Goal: Use online tool/utility: Utilize a website feature to perform a specific function

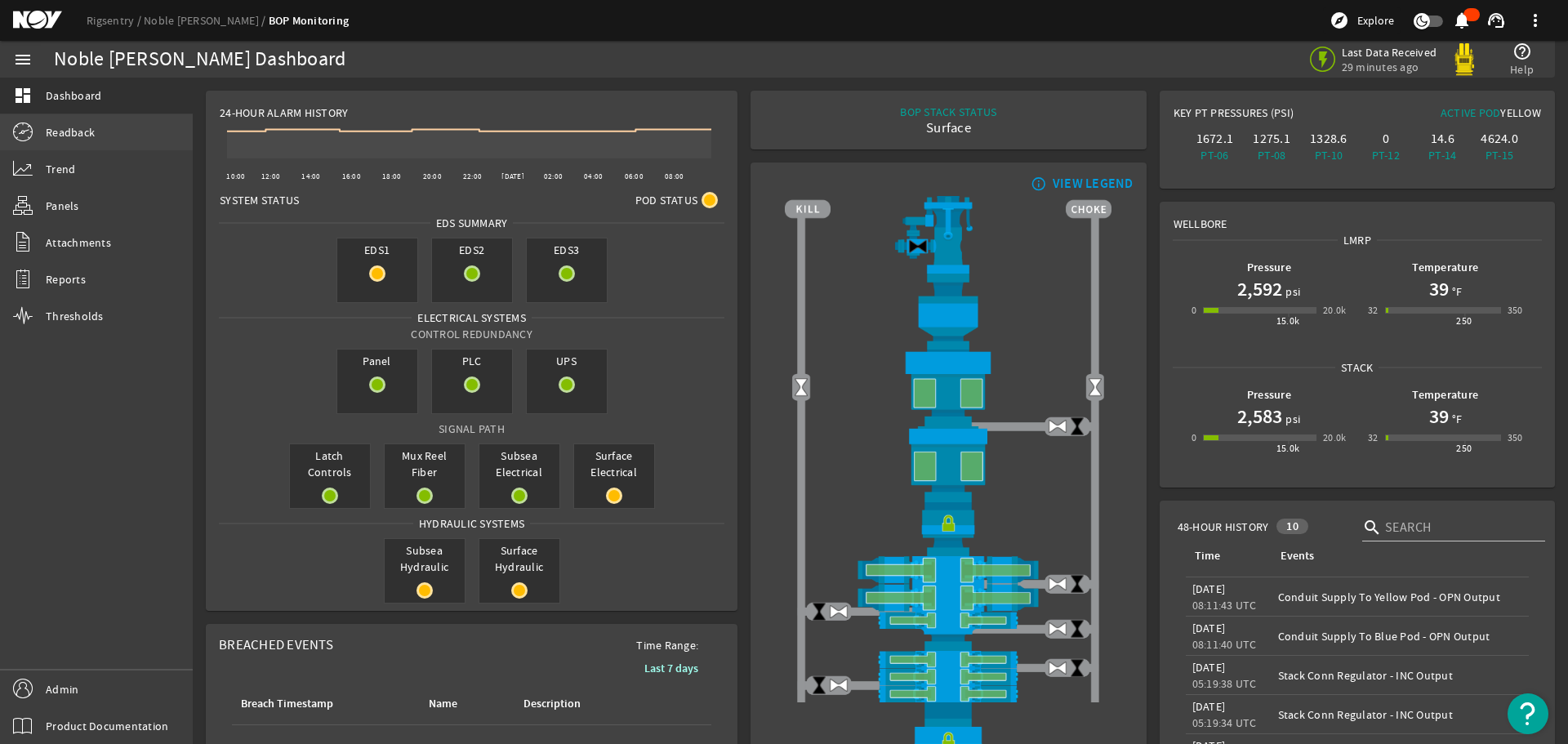
click at [84, 133] on span "Readback" at bounding box center [70, 132] width 49 height 17
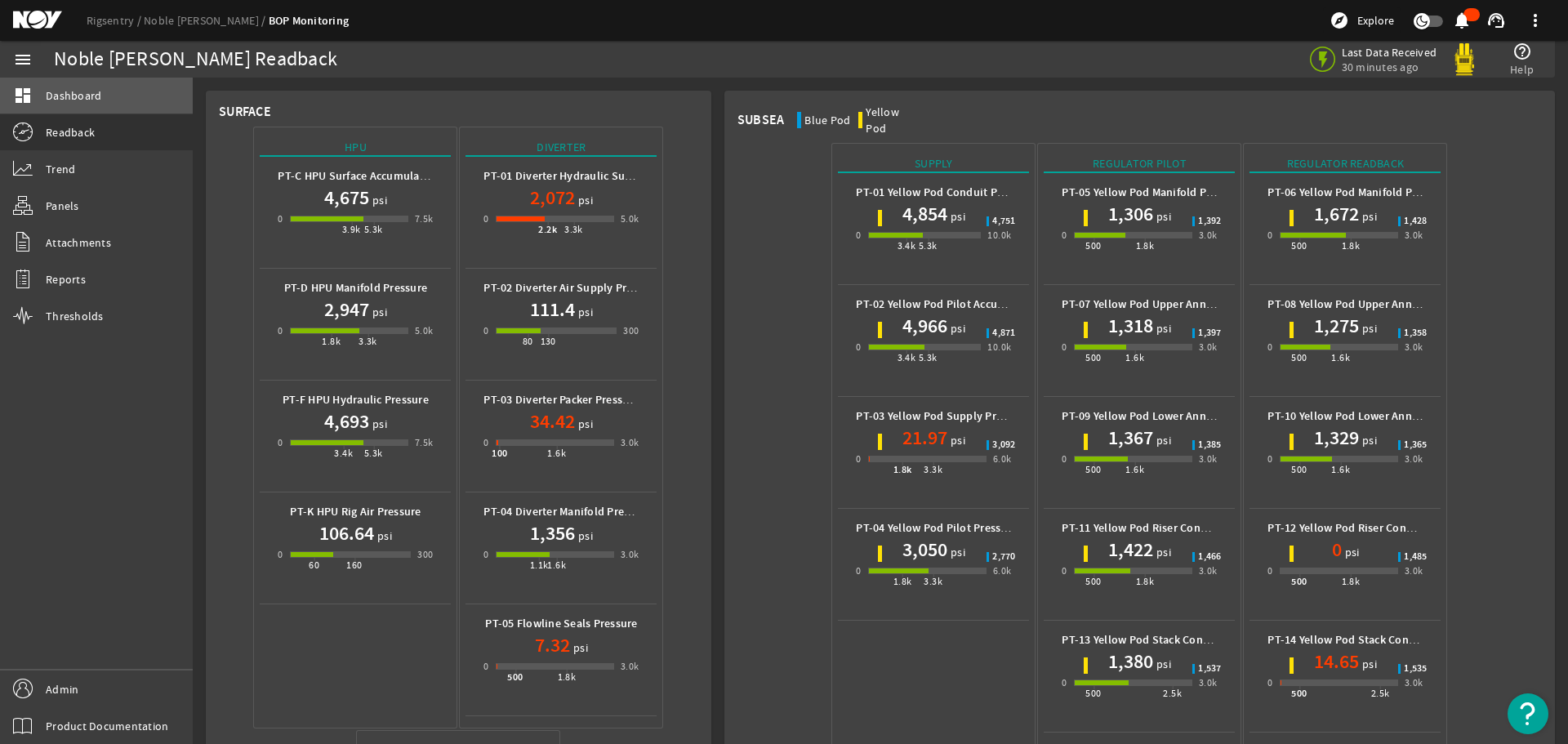
click at [75, 97] on span "Dashboard" at bounding box center [74, 96] width 55 height 17
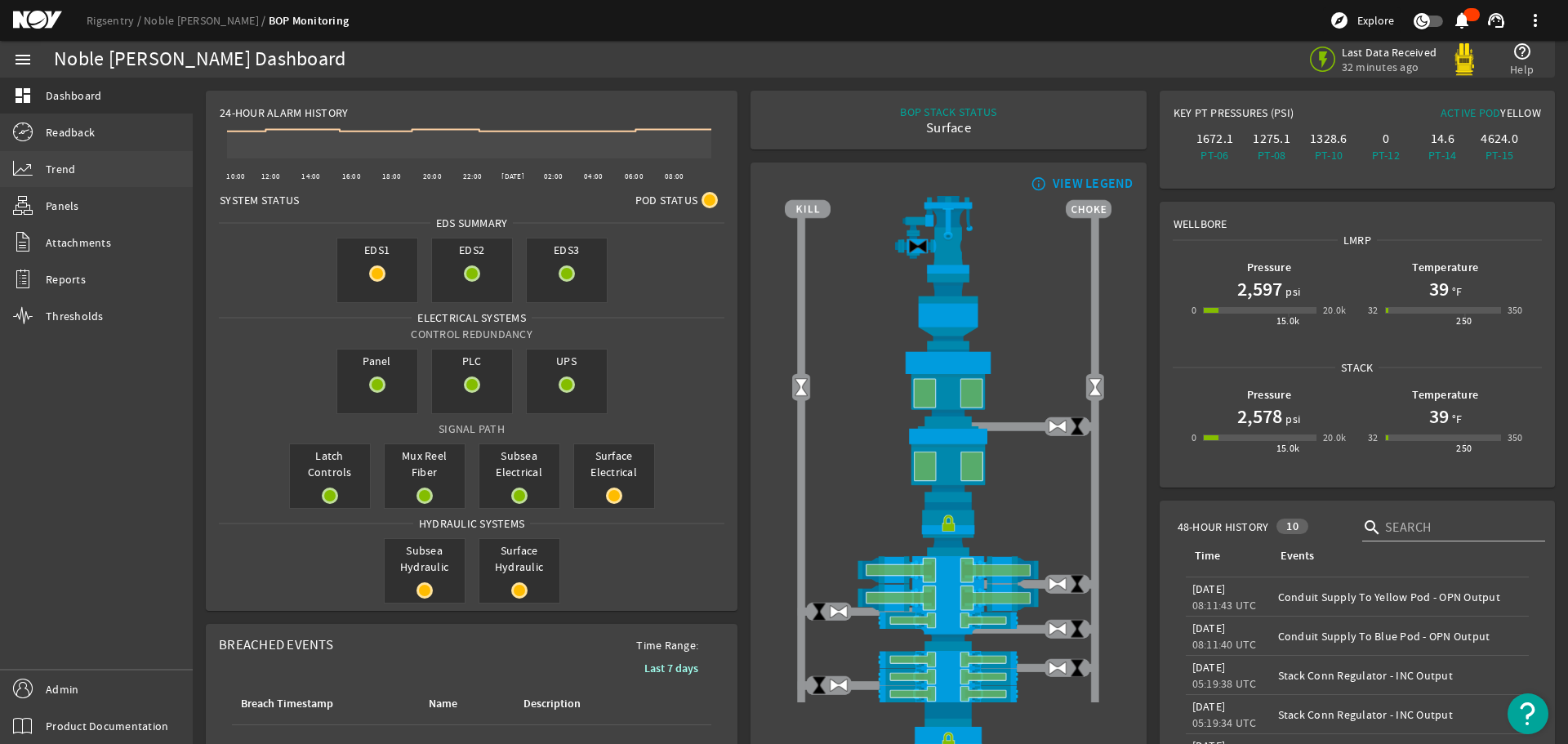
click at [65, 161] on span "Trend" at bounding box center [61, 169] width 29 height 17
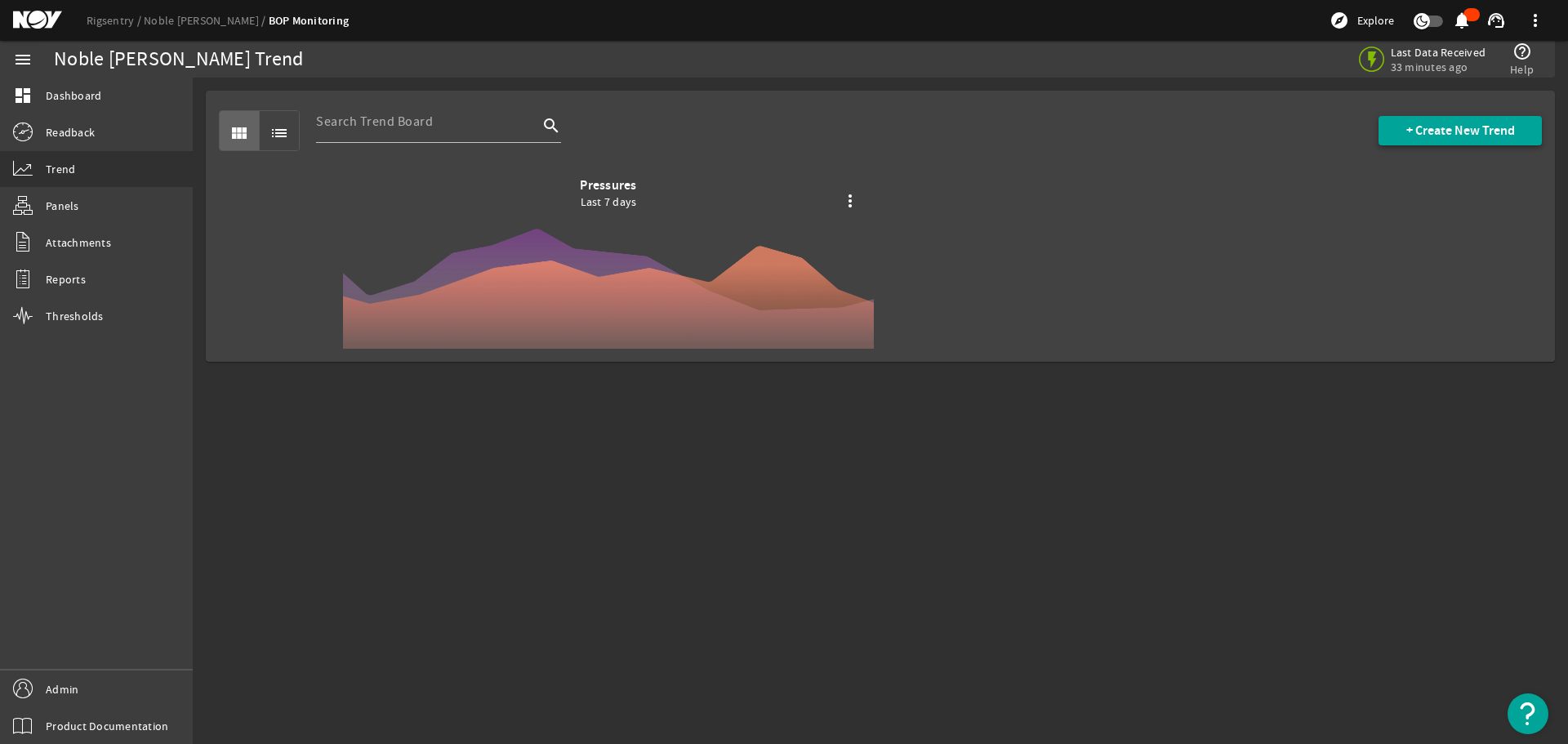
click at [1411, 128] on span "+ Create New Trend" at bounding box center [1460, 131] width 109 height 17
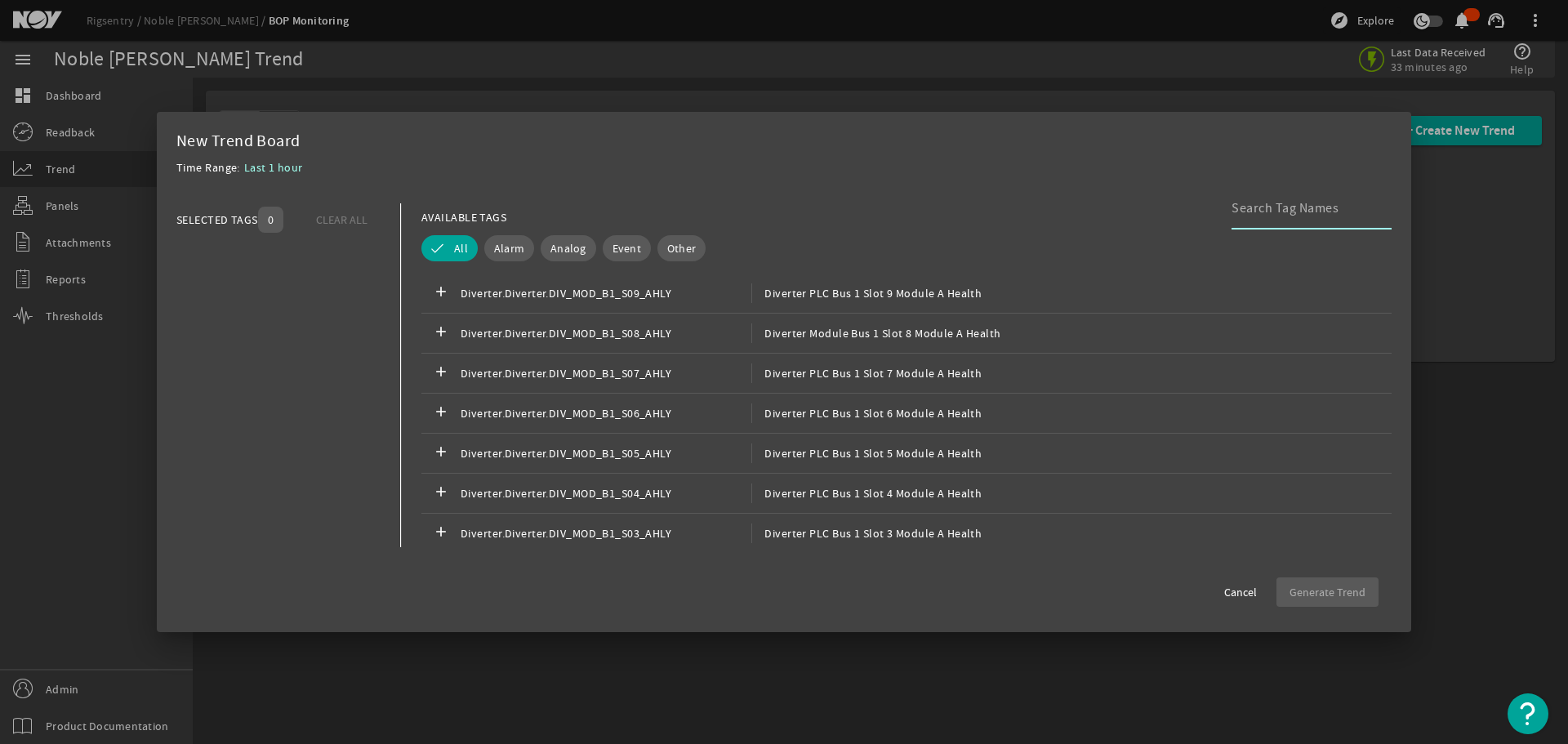
click at [1278, 212] on input at bounding box center [1305, 208] width 147 height 19
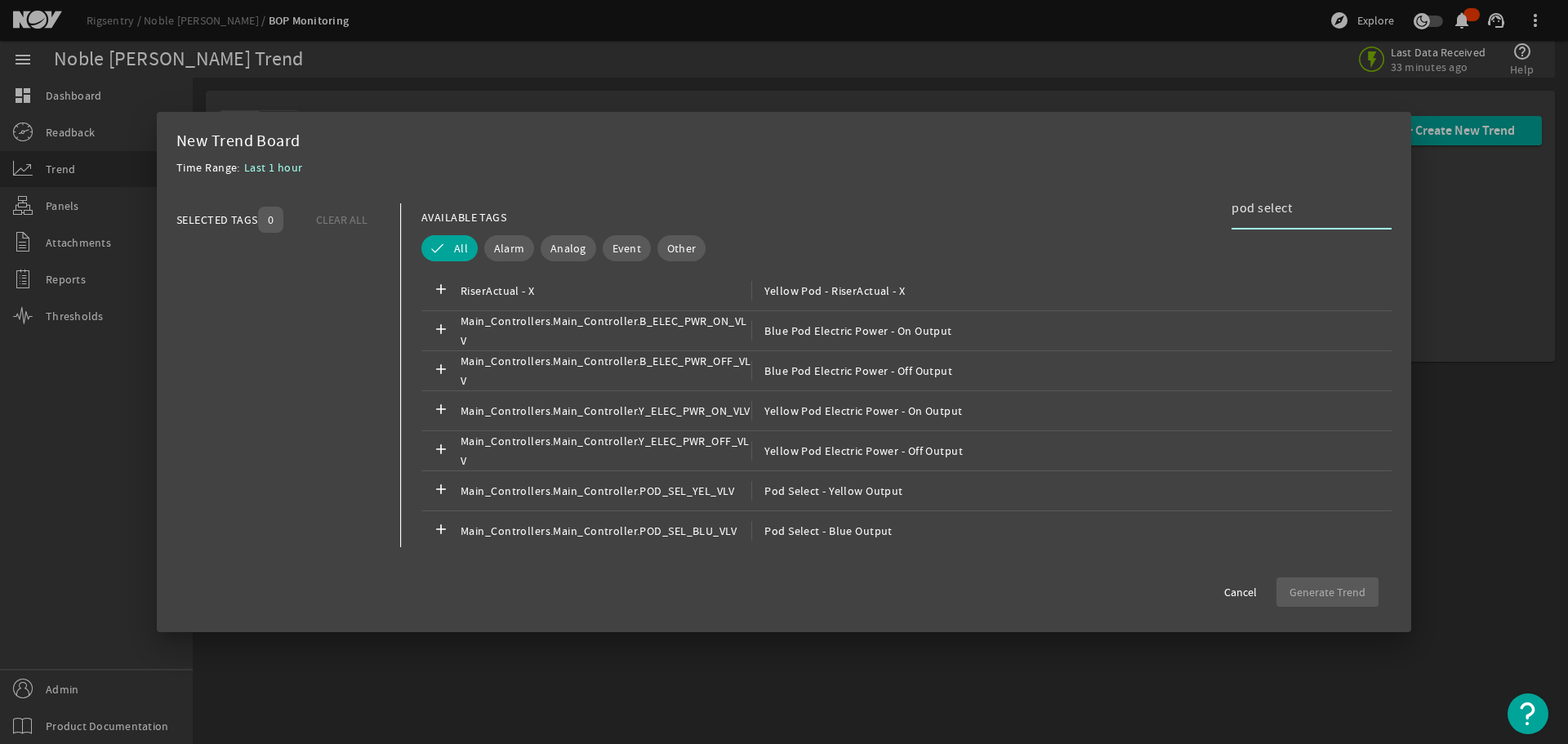
scroll to position [2532, 0]
click at [865, 486] on span "Pod Select - Yellow Output" at bounding box center [827, 487] width 151 height 19
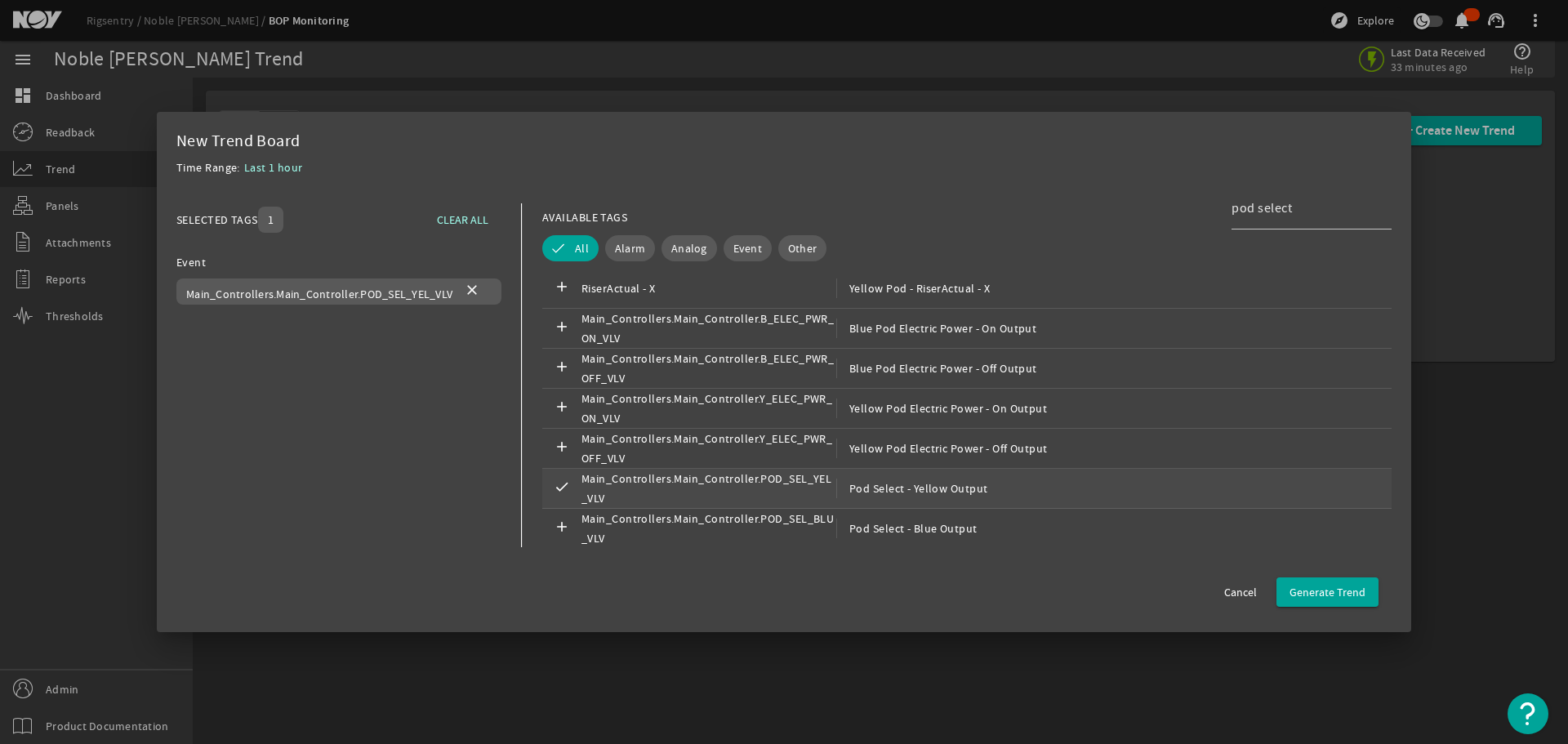
scroll to position [2533, 0]
click at [923, 530] on span "Pod Select - Blue Output" at bounding box center [908, 527] width 142 height 19
drag, startPoint x: 1304, startPoint y: 207, endPoint x: 1179, endPoint y: 208, distance: 125.0
click at [1179, 208] on div "AVAILABLE TAGS pod select" at bounding box center [967, 217] width 847 height 29
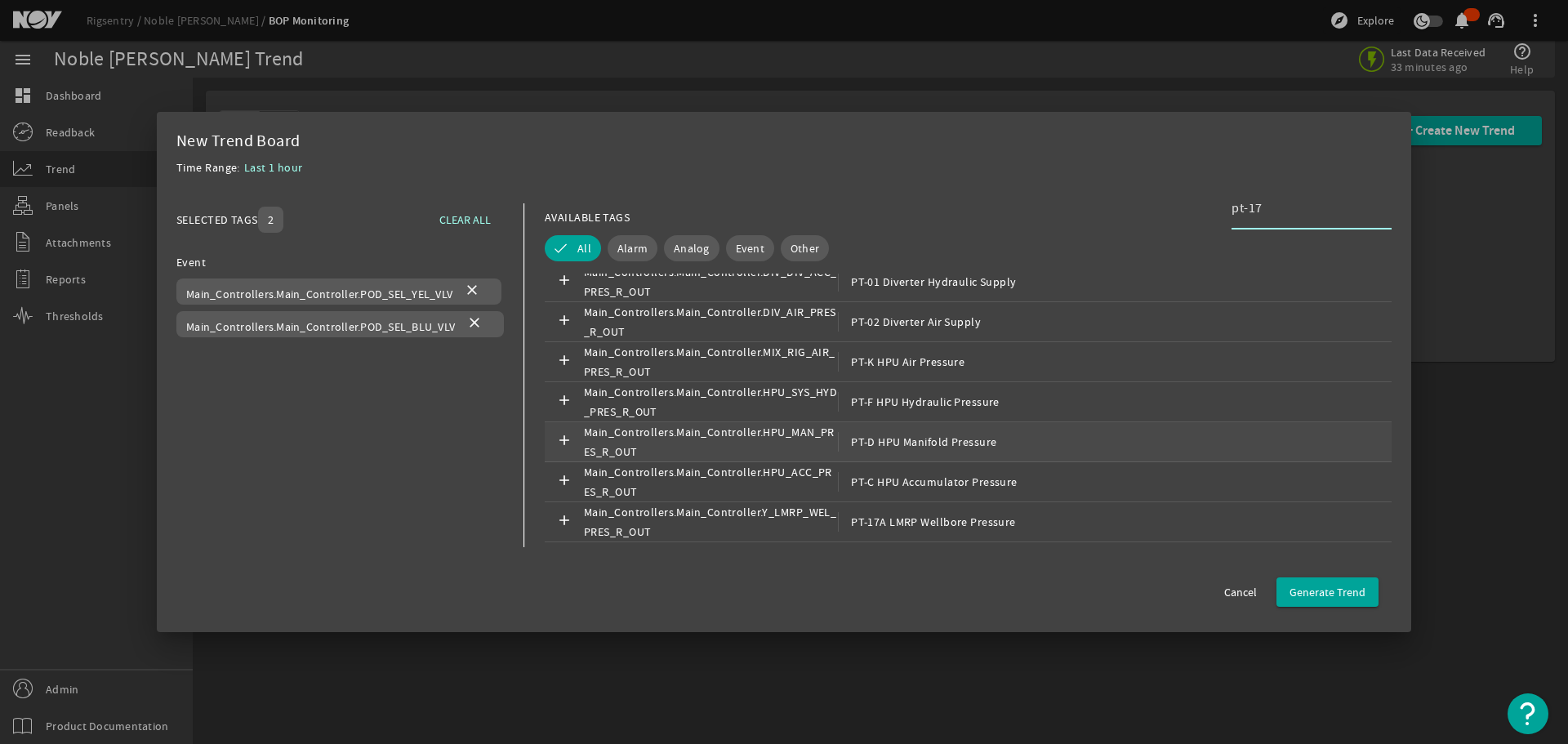
scroll to position [1539, 0]
type input "pt-17"
click at [961, 440] on span "PT-17A LMRP Wellbore Pressure" at bounding box center [927, 440] width 178 height 19
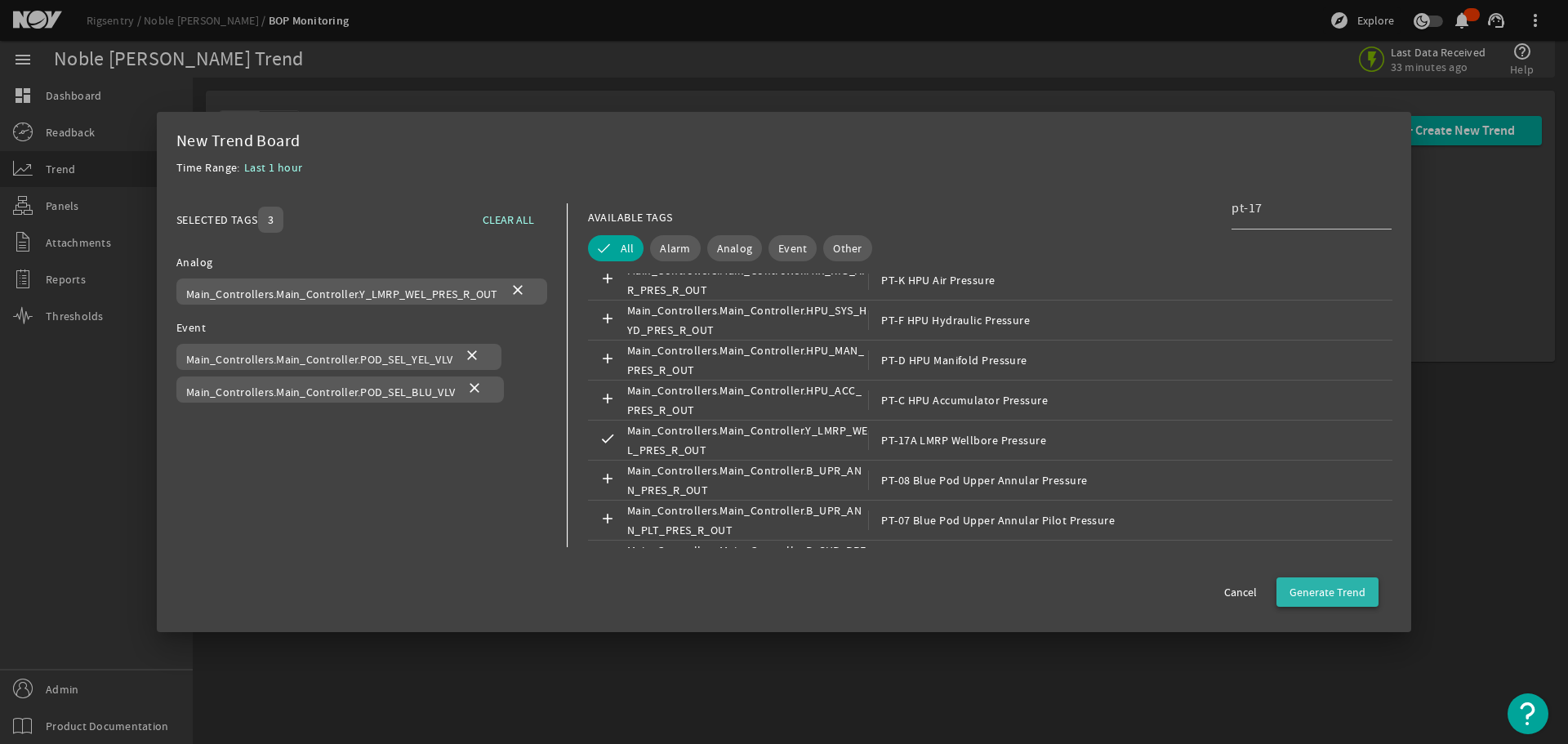
click at [1331, 585] on span "Generate Trend" at bounding box center [1327, 592] width 76 height 17
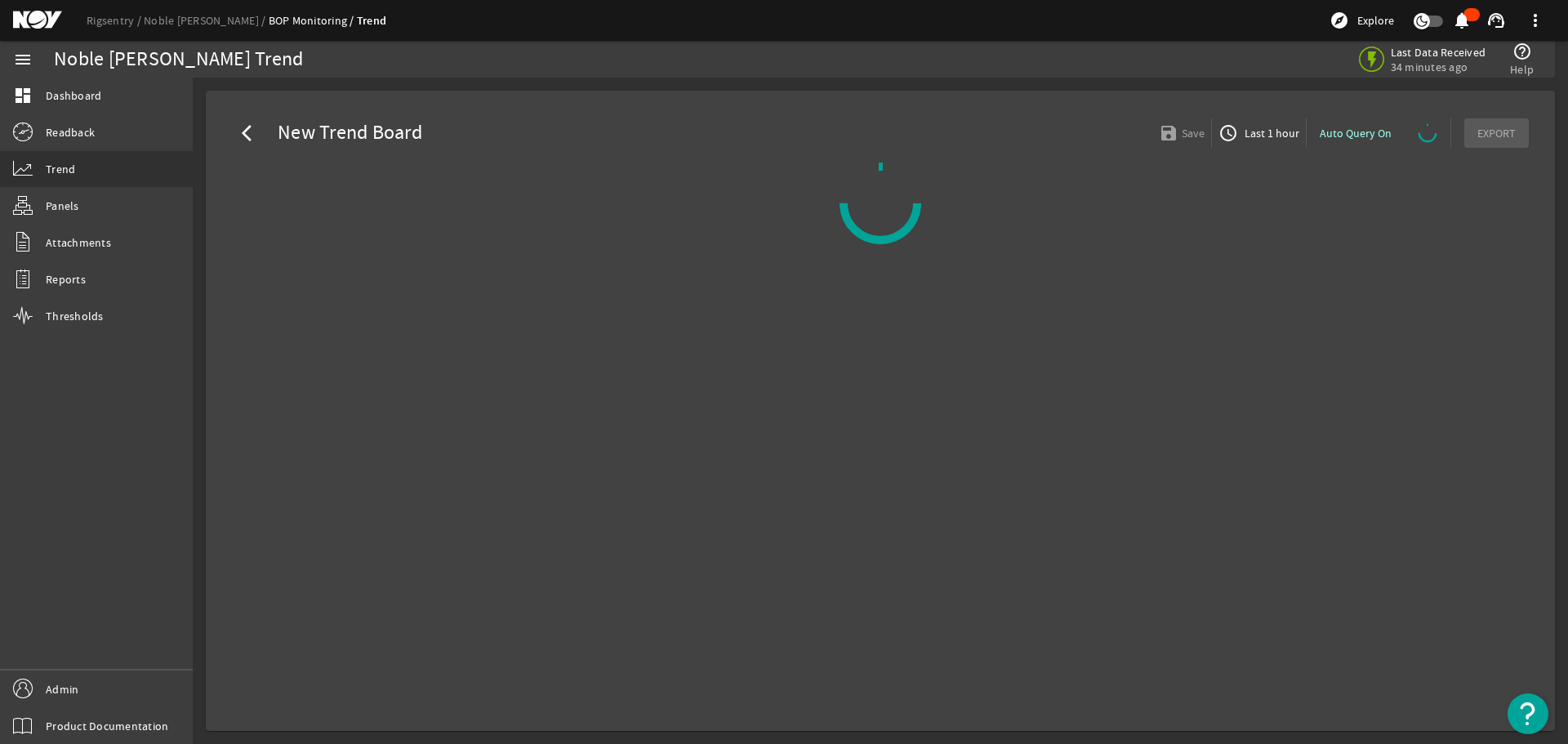
select select "ALL"
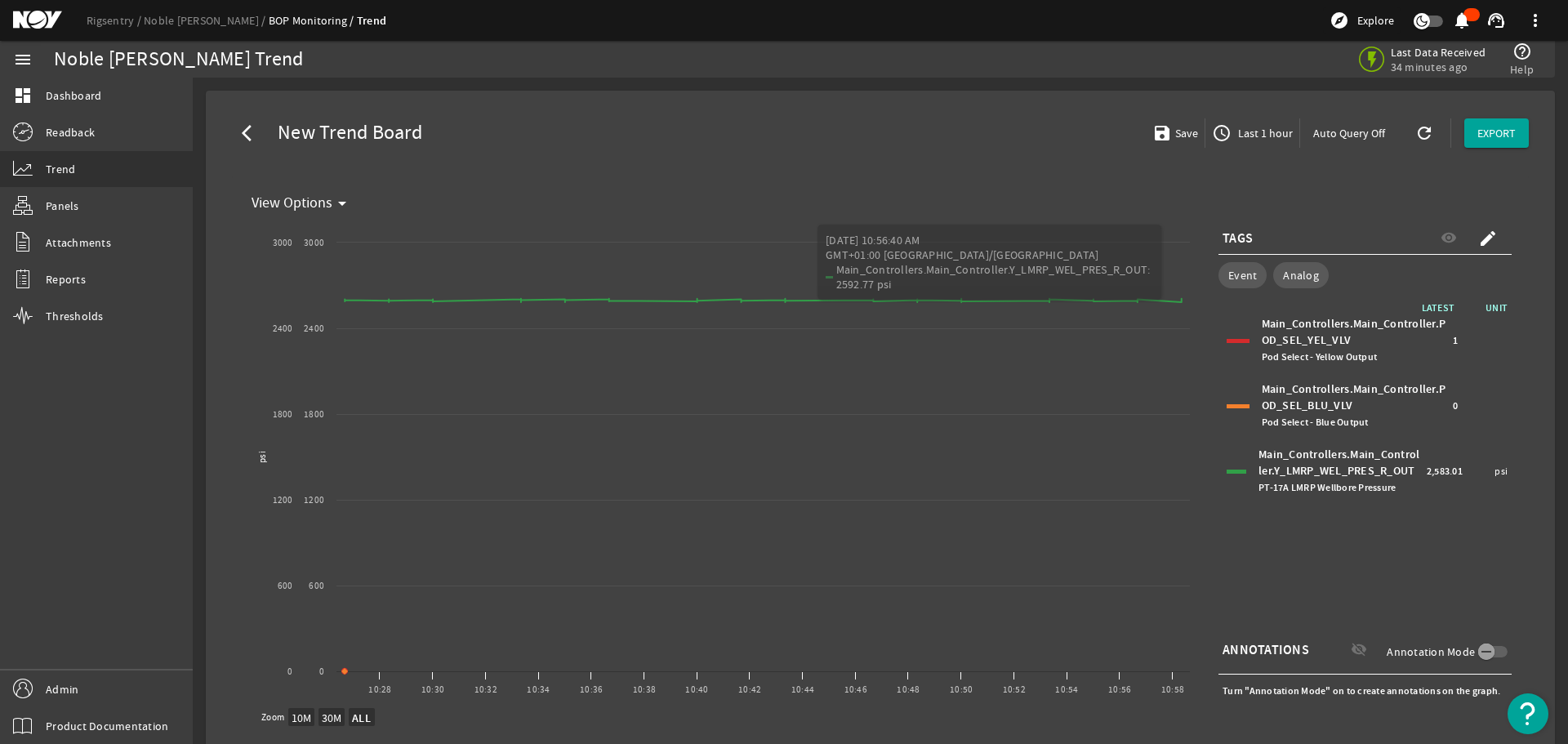
click at [1216, 128] on mat-icon "access_time" at bounding box center [1221, 132] width 19 height 19
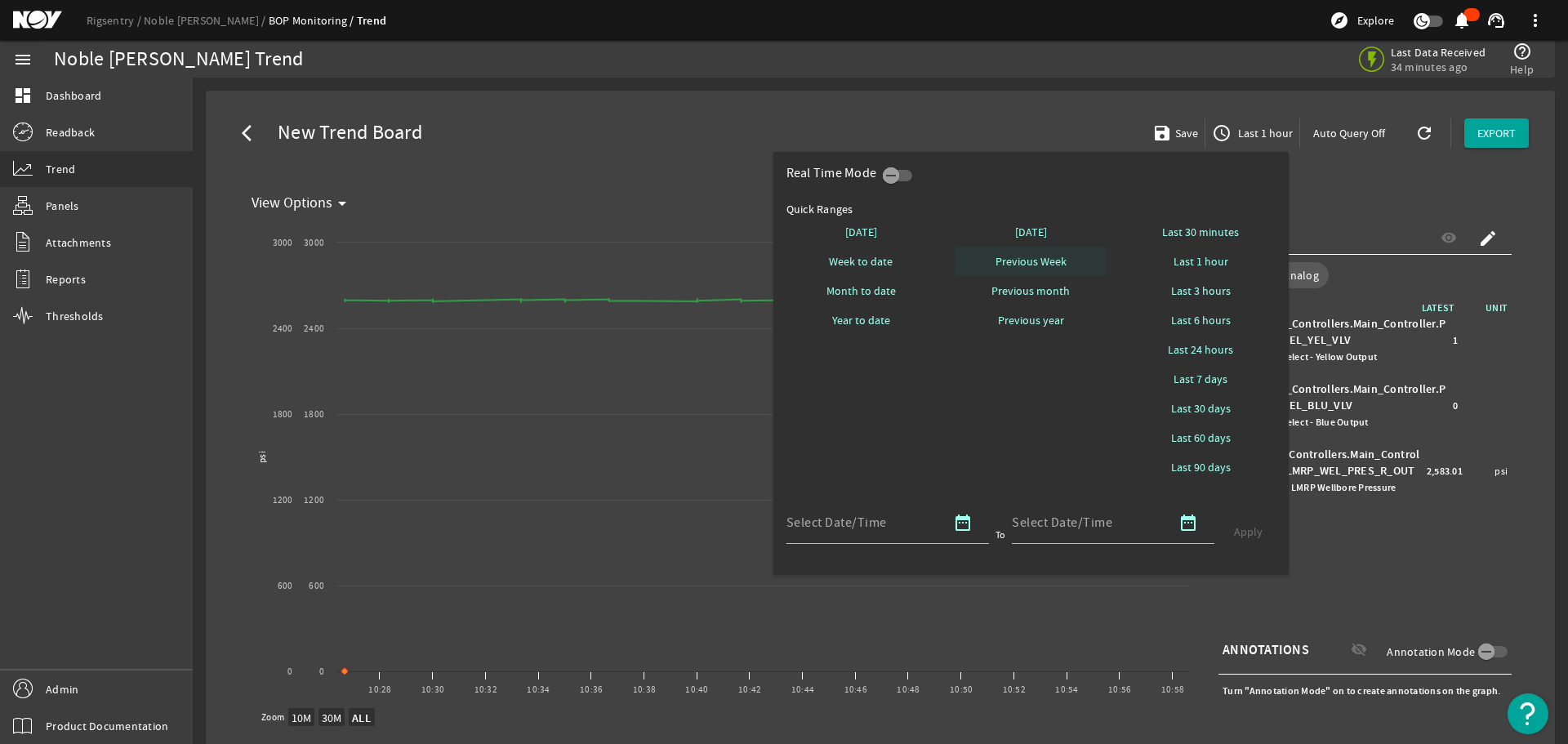
click at [1001, 259] on span "Previous Week" at bounding box center [1031, 261] width 71 height 17
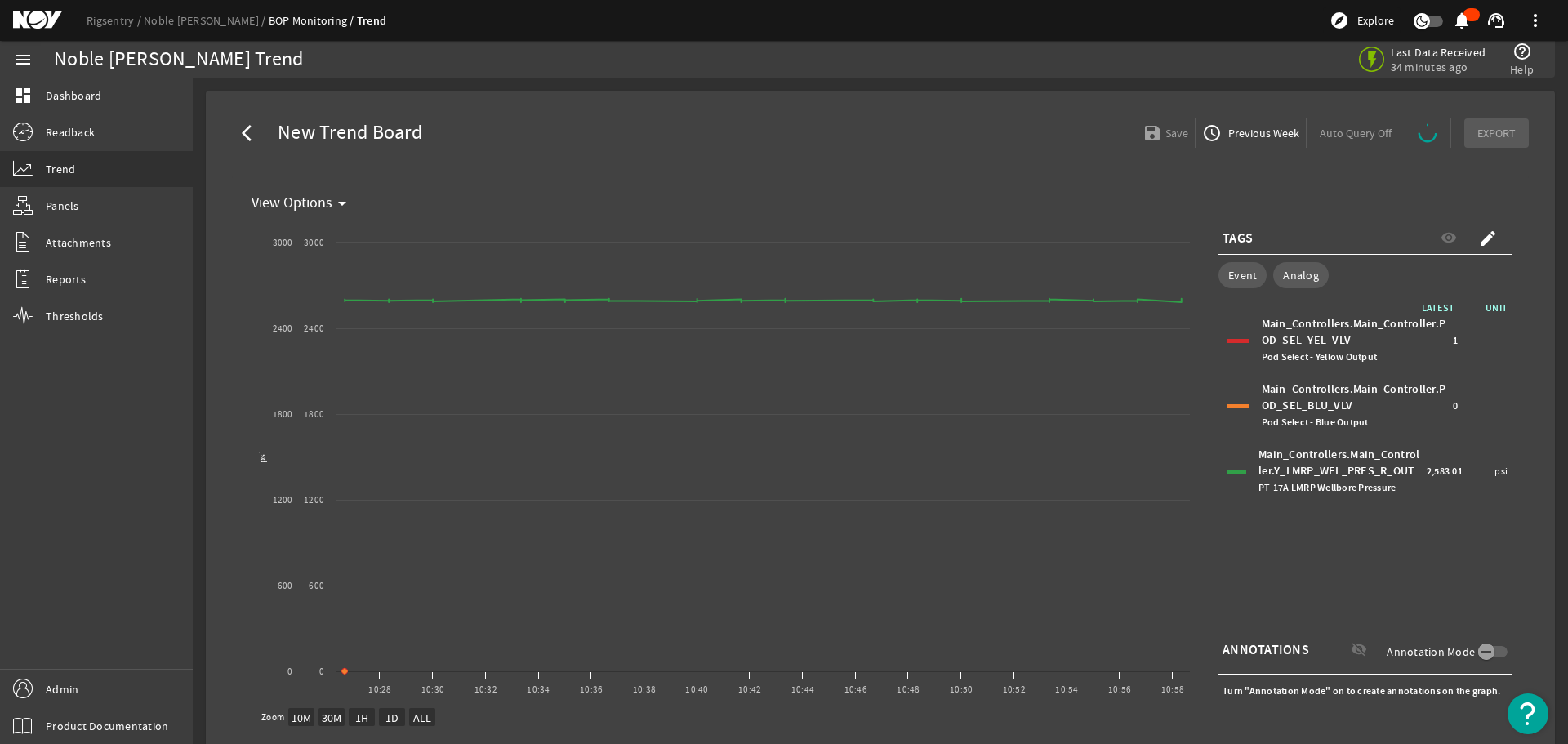
select select "ALL"
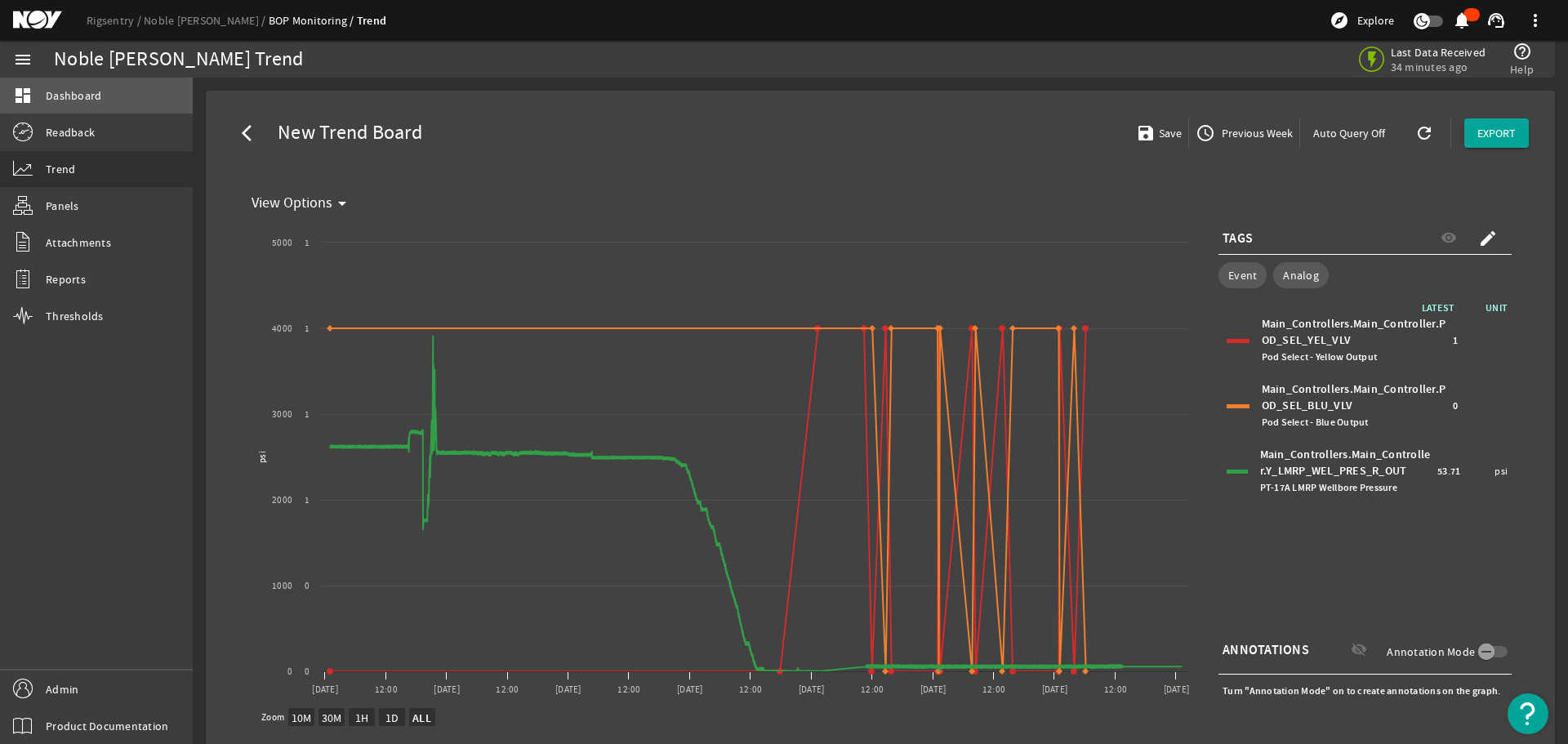
click at [67, 92] on span "Dashboard" at bounding box center [74, 96] width 55 height 17
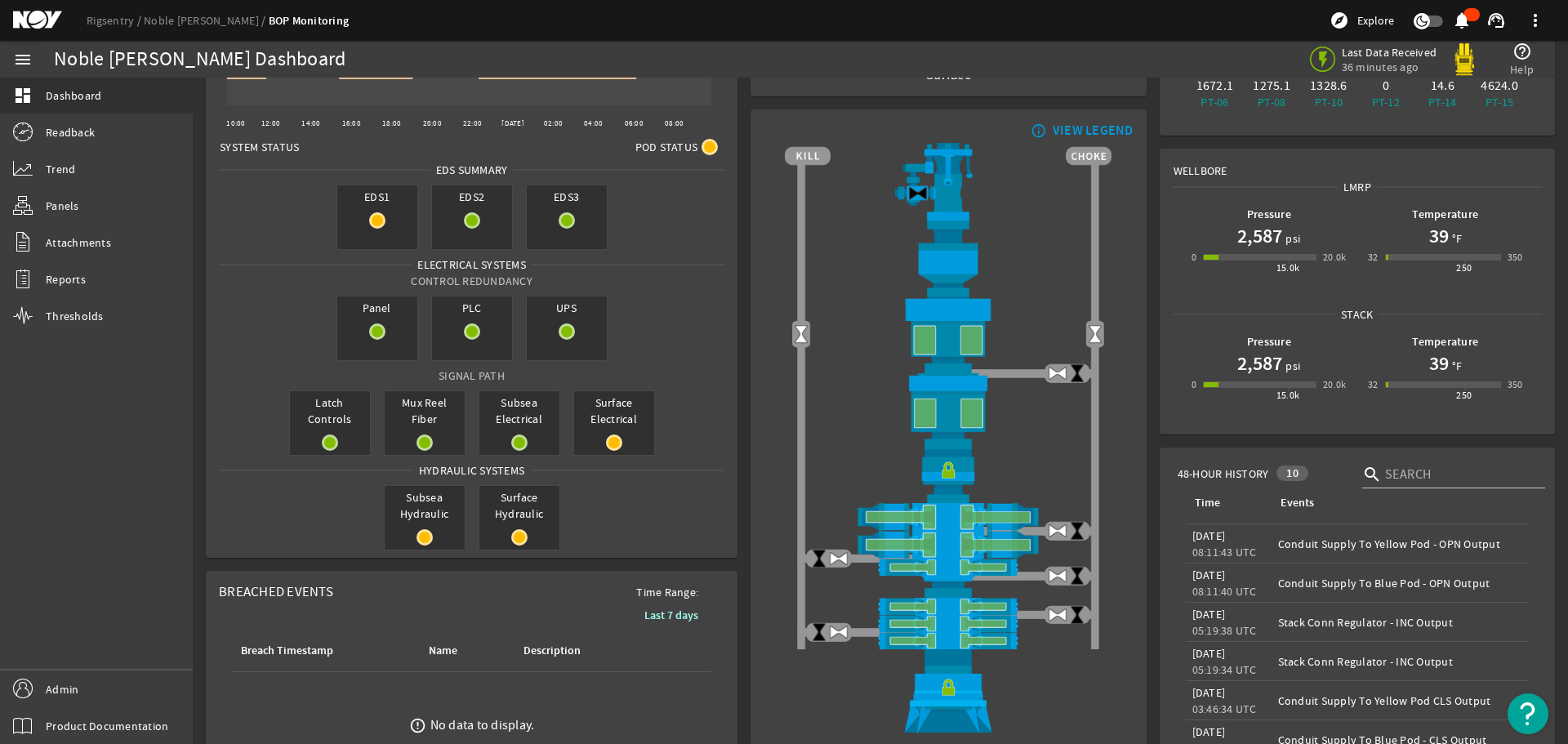
scroll to position [82, 0]
